Goal: Find specific page/section: Find specific page/section

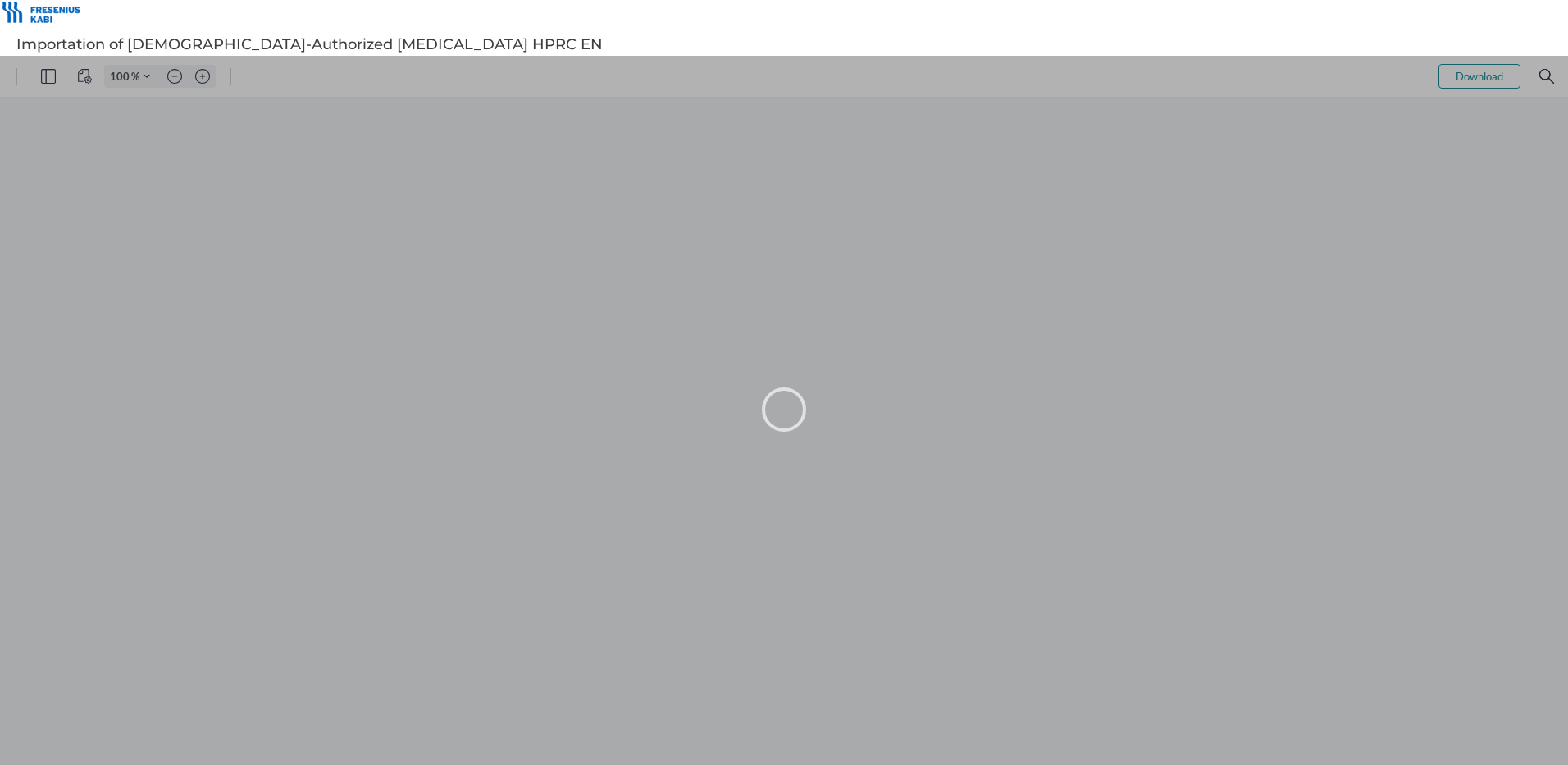
type input "102"
